Goal: Task Accomplishment & Management: Complete application form

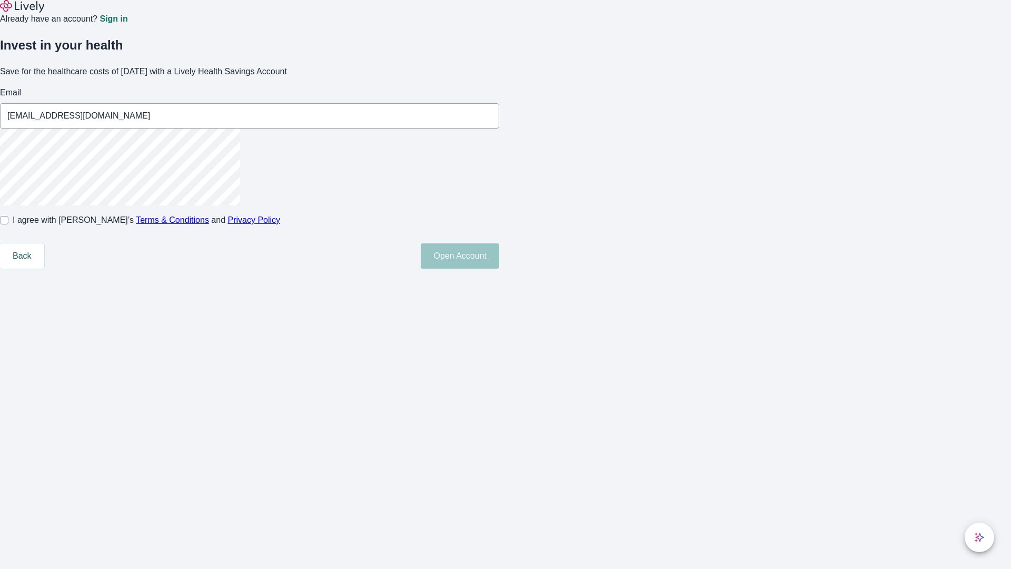
click at [8, 224] on input "I agree with Lively’s Terms & Conditions and Privacy Policy" at bounding box center [4, 220] width 8 height 8
checkbox input "true"
click at [499, 269] on button "Open Account" at bounding box center [460, 255] width 78 height 25
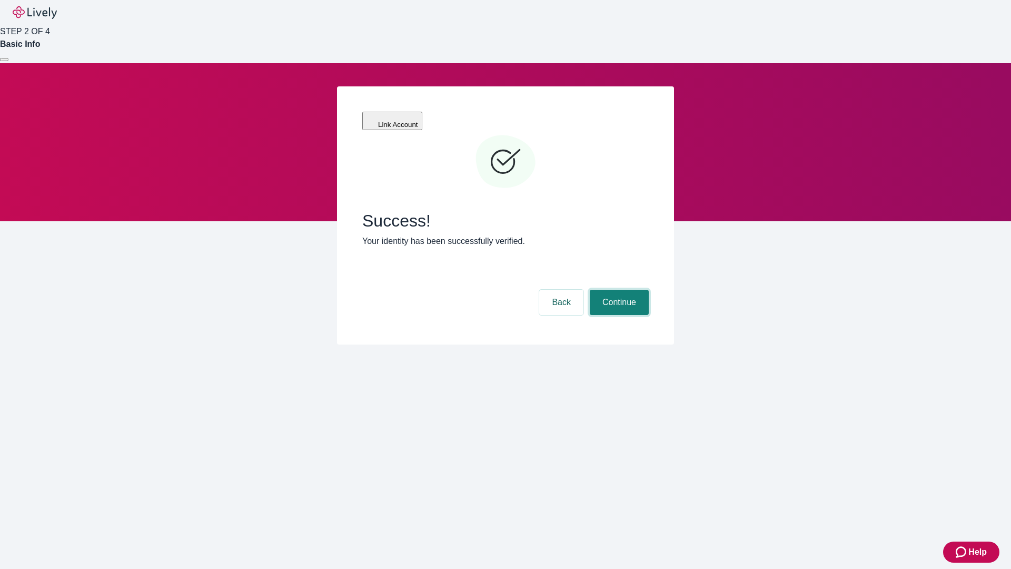
click at [618, 290] on button "Continue" at bounding box center [619, 302] width 59 height 25
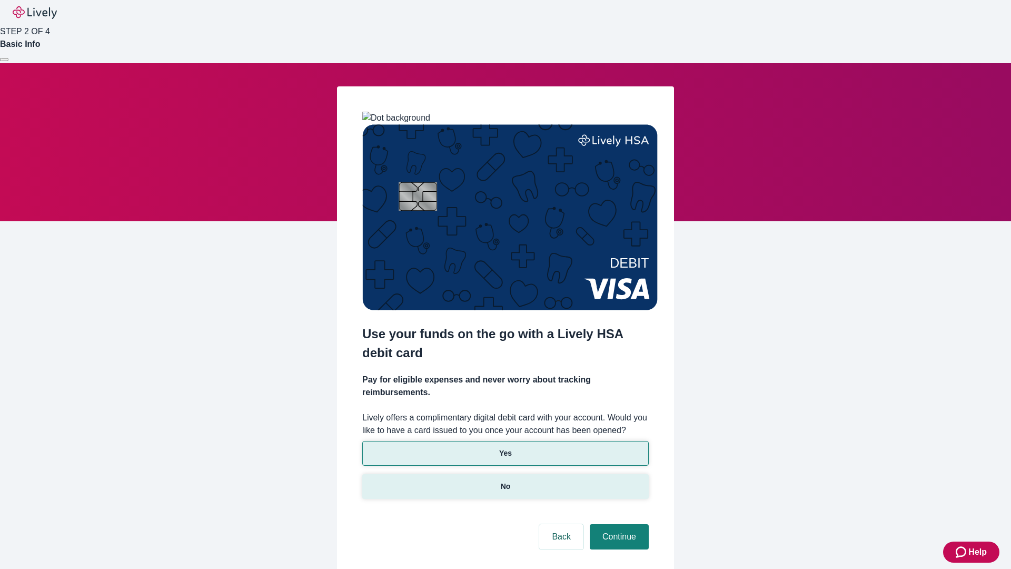
click at [505, 481] on p "No" at bounding box center [506, 486] width 10 height 11
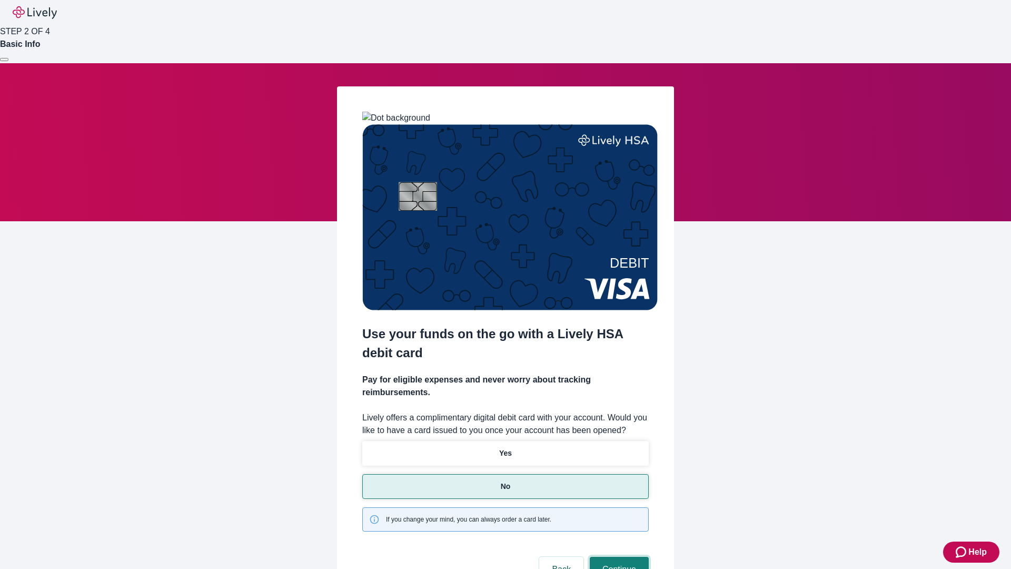
click at [618, 557] on button "Continue" at bounding box center [619, 569] width 59 height 25
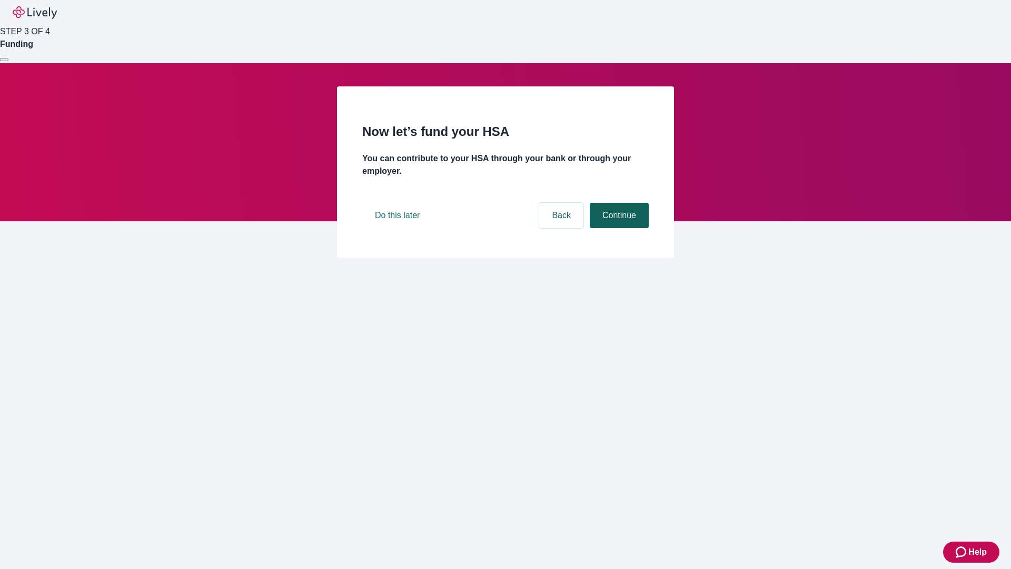
click at [618, 228] on button "Continue" at bounding box center [619, 215] width 59 height 25
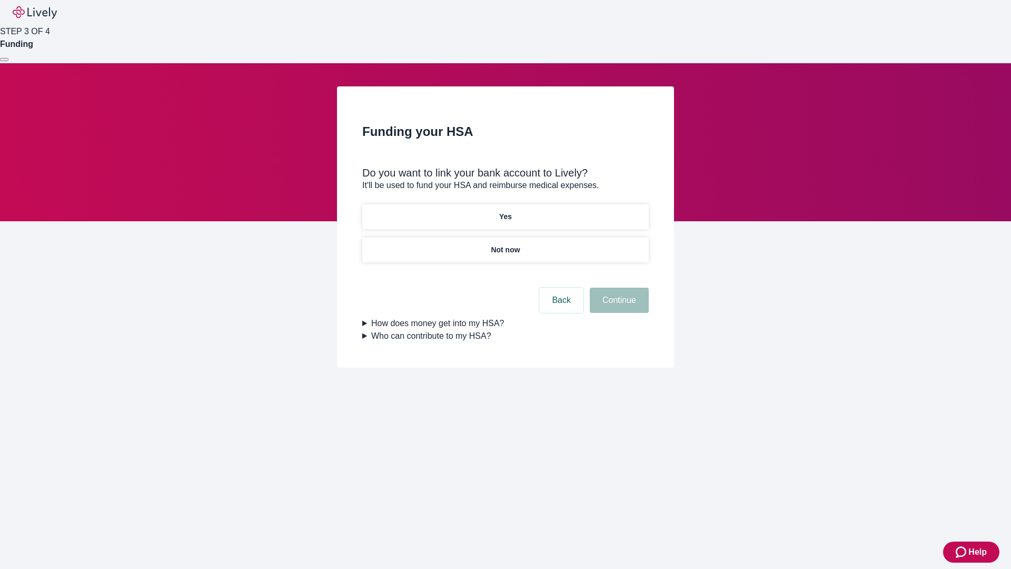
click at [505, 211] on p "Yes" at bounding box center [505, 216] width 13 height 11
click at [618, 288] on button "Continue" at bounding box center [619, 300] width 59 height 25
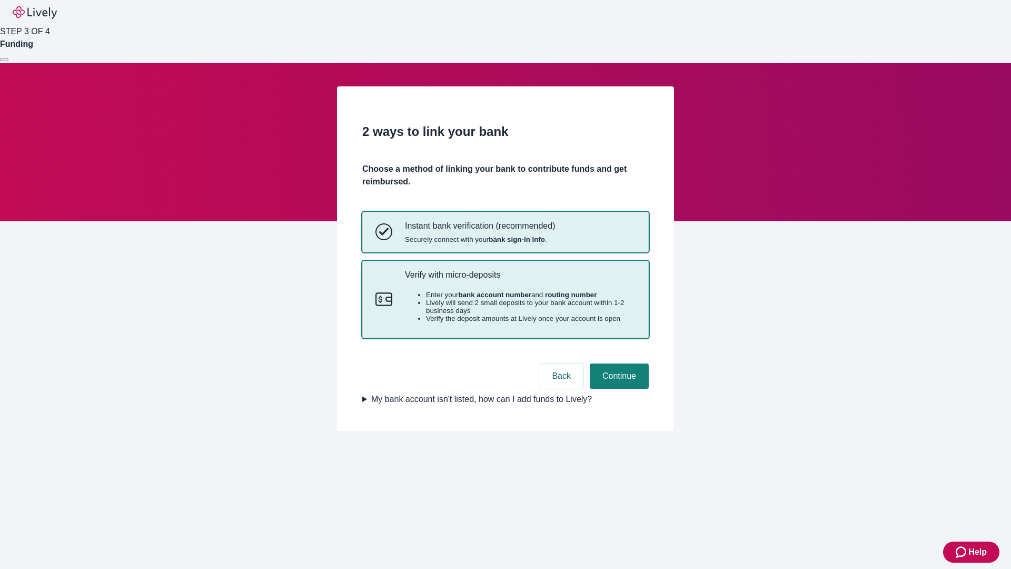
click at [520, 280] on p "Verify with micro-deposits" at bounding box center [520, 275] width 231 height 10
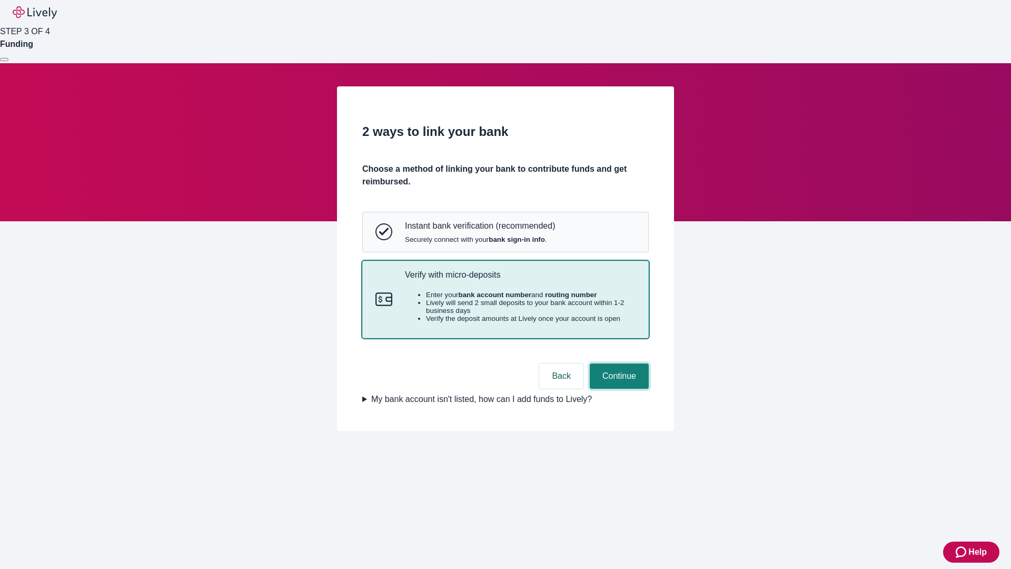
click at [618, 389] on button "Continue" at bounding box center [619, 375] width 59 height 25
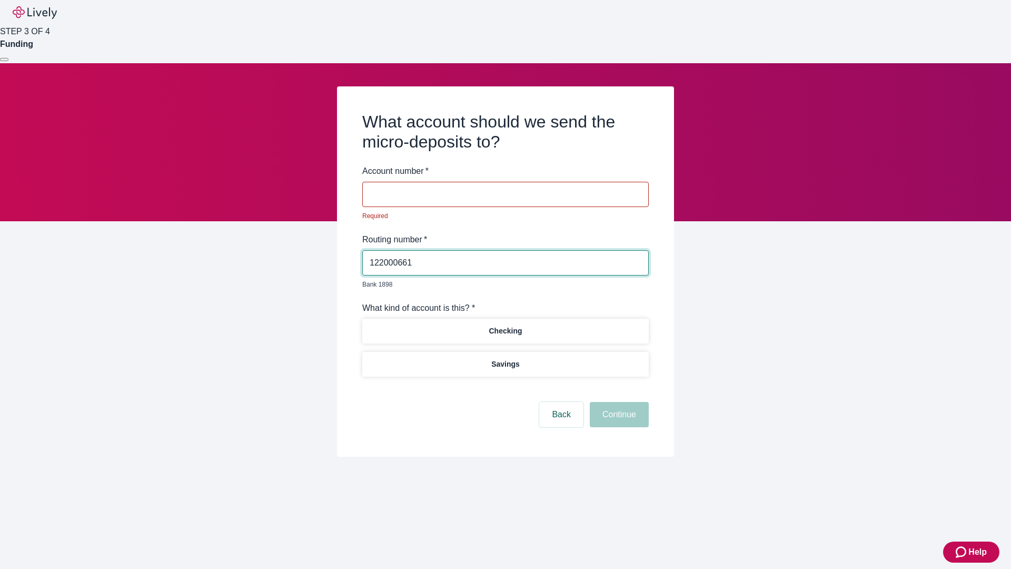
type input "122000661"
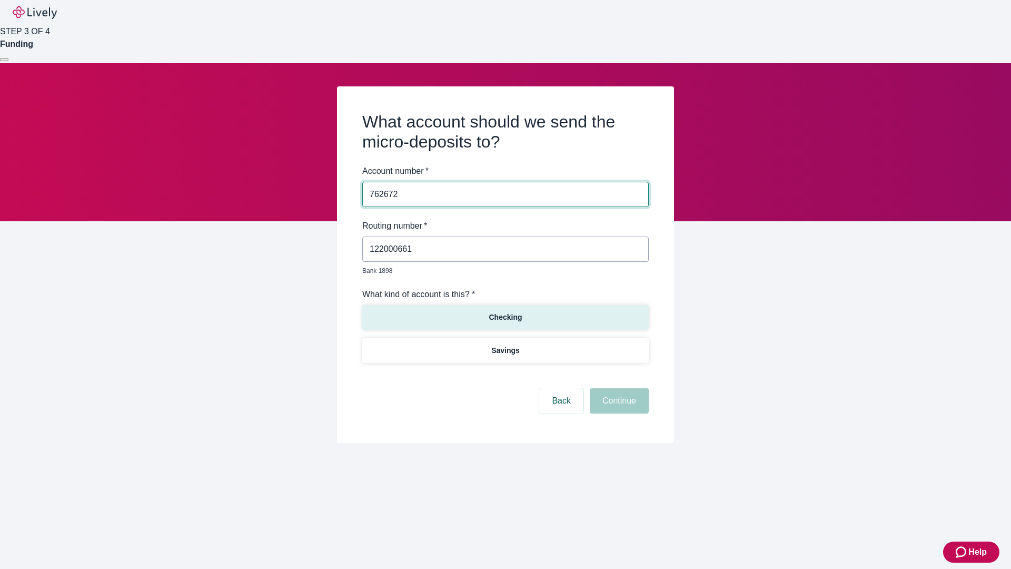
type input "762672"
click at [505, 312] on p "Checking" at bounding box center [505, 317] width 33 height 11
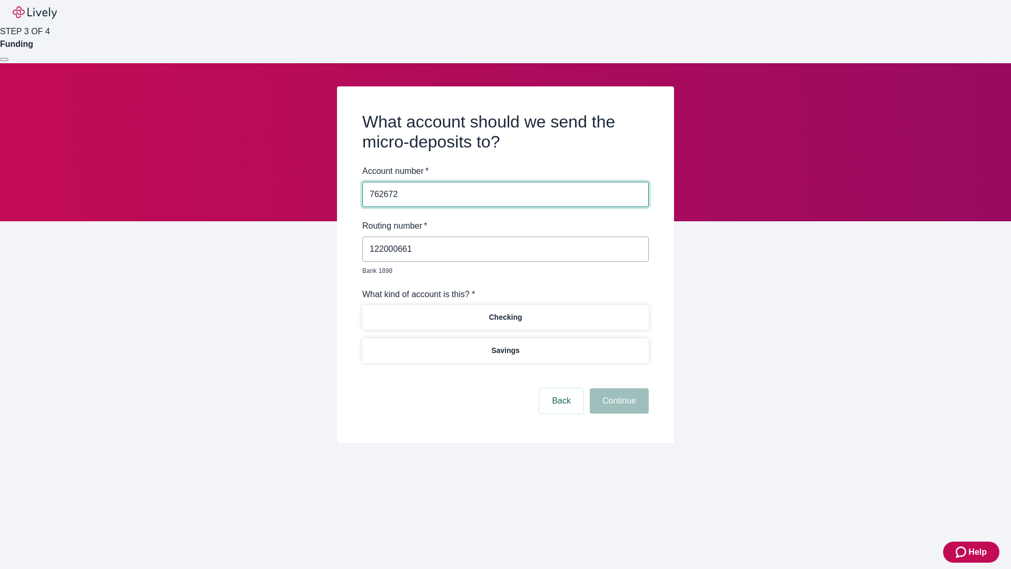
click at [618, 389] on button "Continue" at bounding box center [619, 400] width 59 height 25
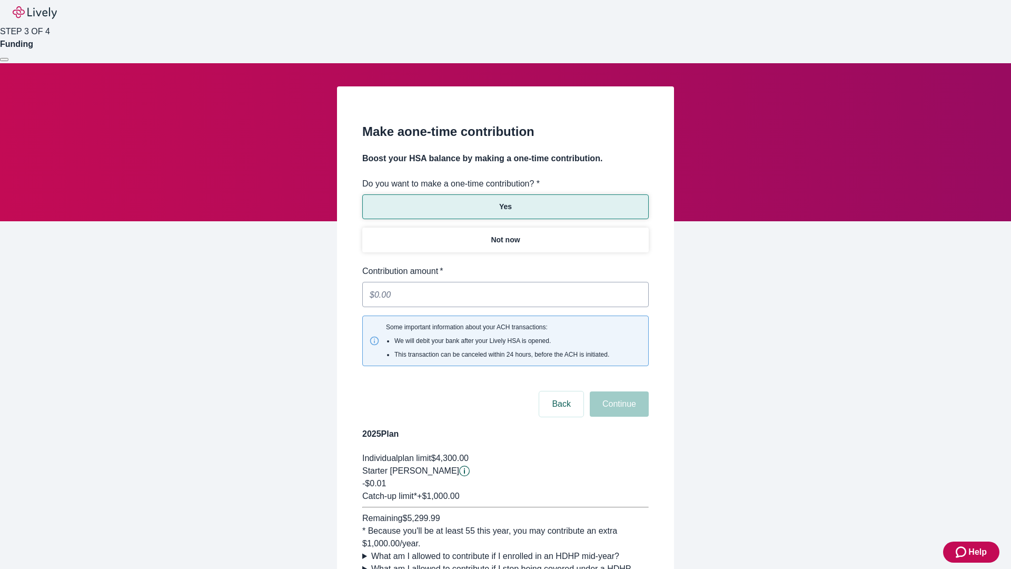
type input "0.01"
click at [618, 391] on button "Continue" at bounding box center [619, 403] width 59 height 25
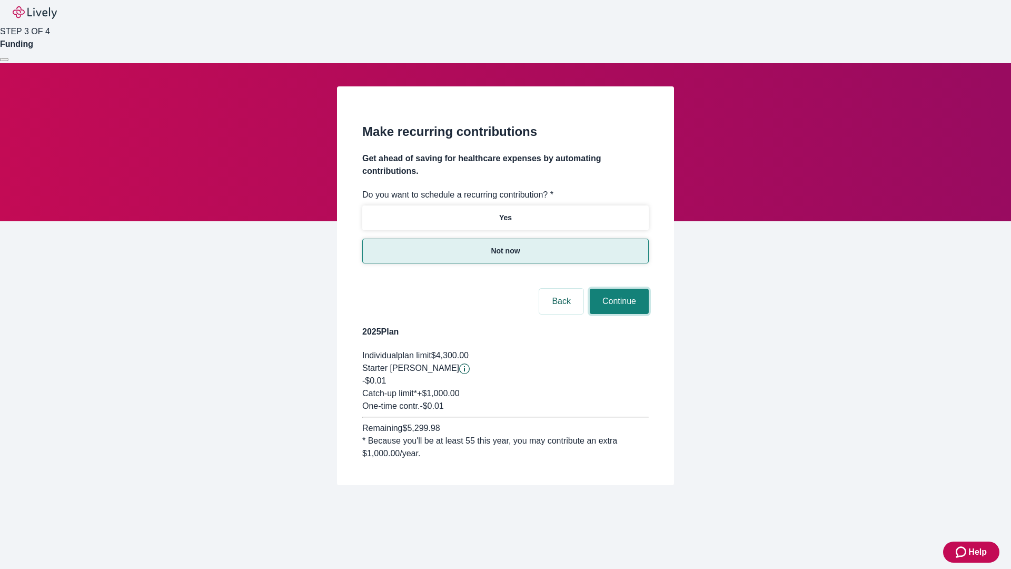
click at [618, 289] on button "Continue" at bounding box center [619, 301] width 59 height 25
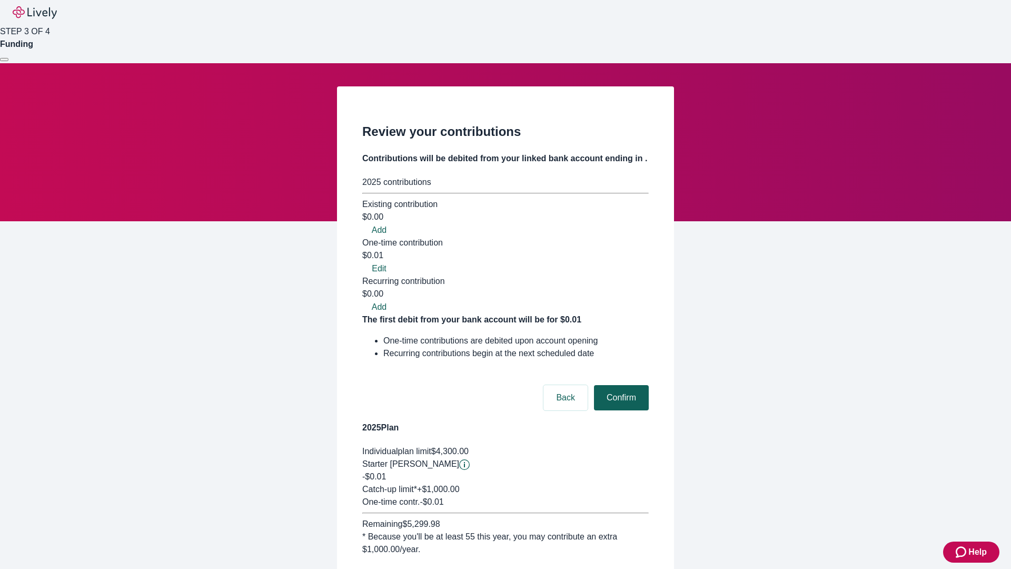
click at [620, 385] on button "Confirm" at bounding box center [621, 397] width 55 height 25
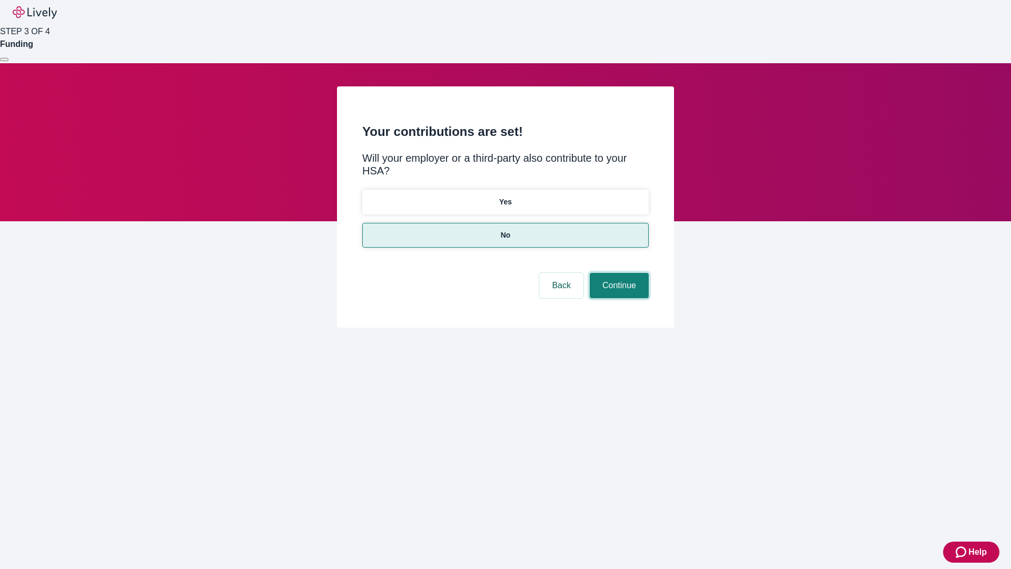
click at [618, 273] on button "Continue" at bounding box center [619, 285] width 59 height 25
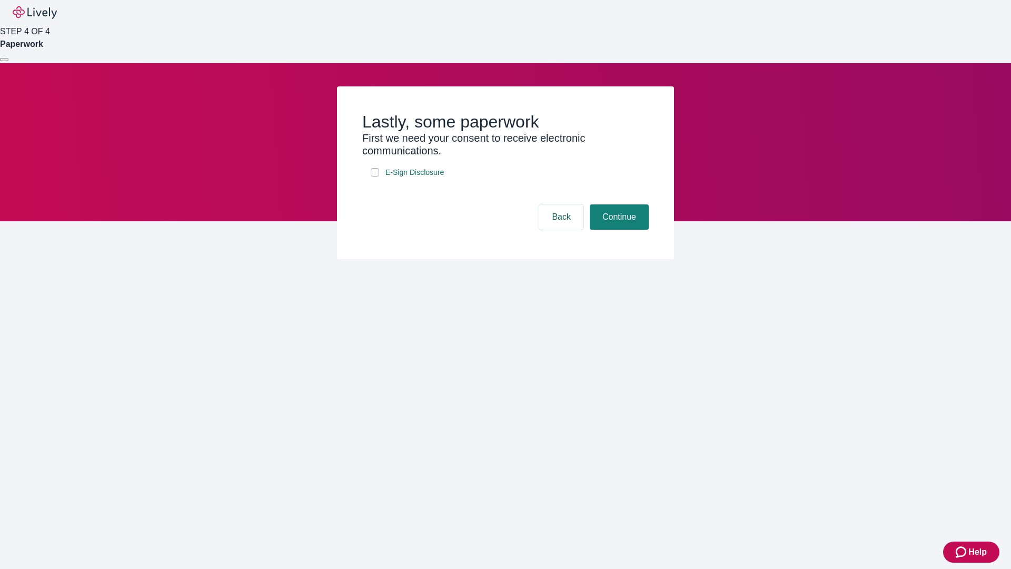
click at [375, 176] on input "E-Sign Disclosure" at bounding box center [375, 172] width 8 height 8
checkbox input "true"
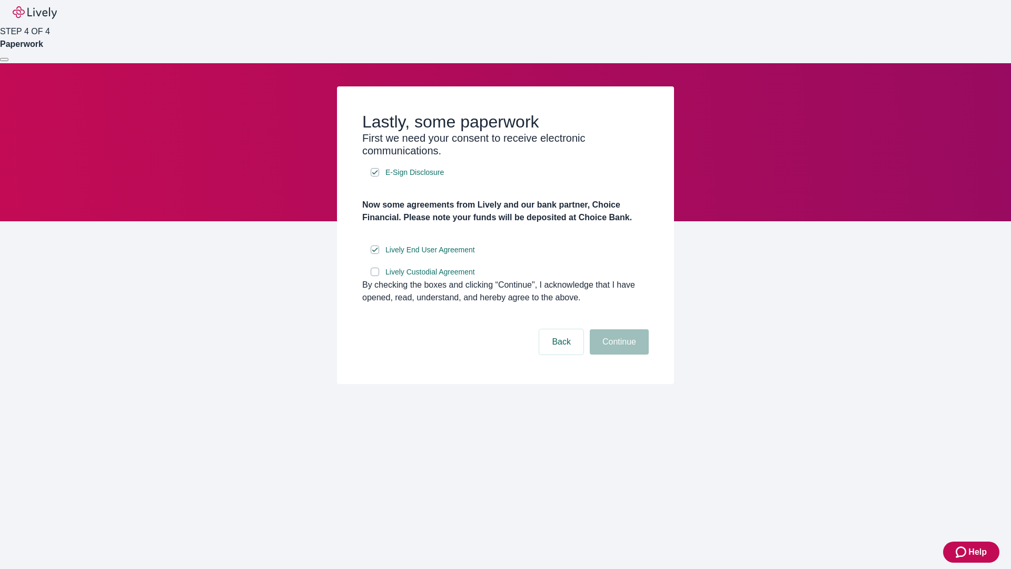
click at [375, 276] on input "Lively Custodial Agreement" at bounding box center [375, 272] width 8 height 8
checkbox input "true"
click at [618, 355] on button "Continue" at bounding box center [619, 341] width 59 height 25
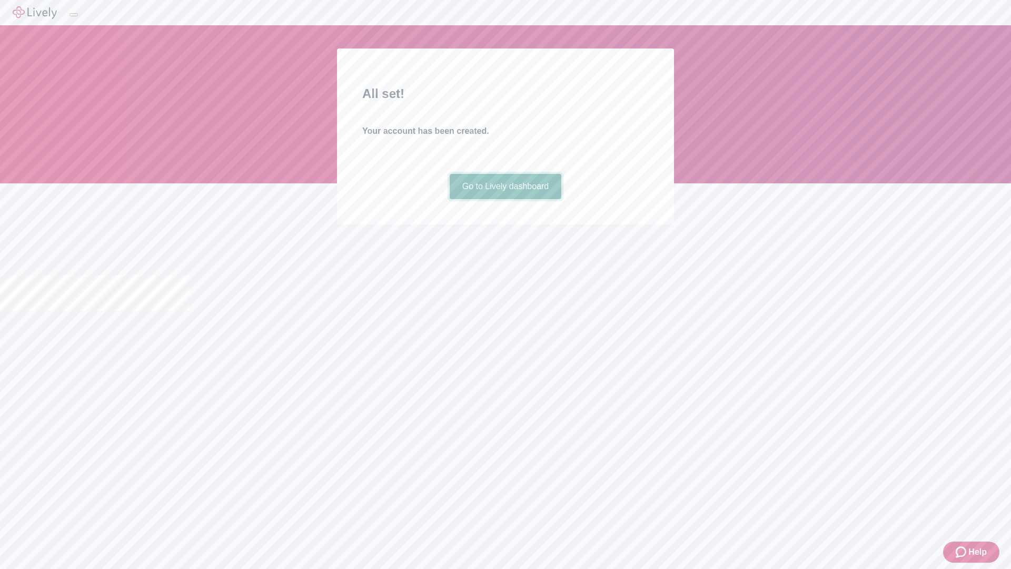
click at [505, 199] on link "Go to Lively dashboard" at bounding box center [506, 186] width 112 height 25
